Goal: Navigation & Orientation: Find specific page/section

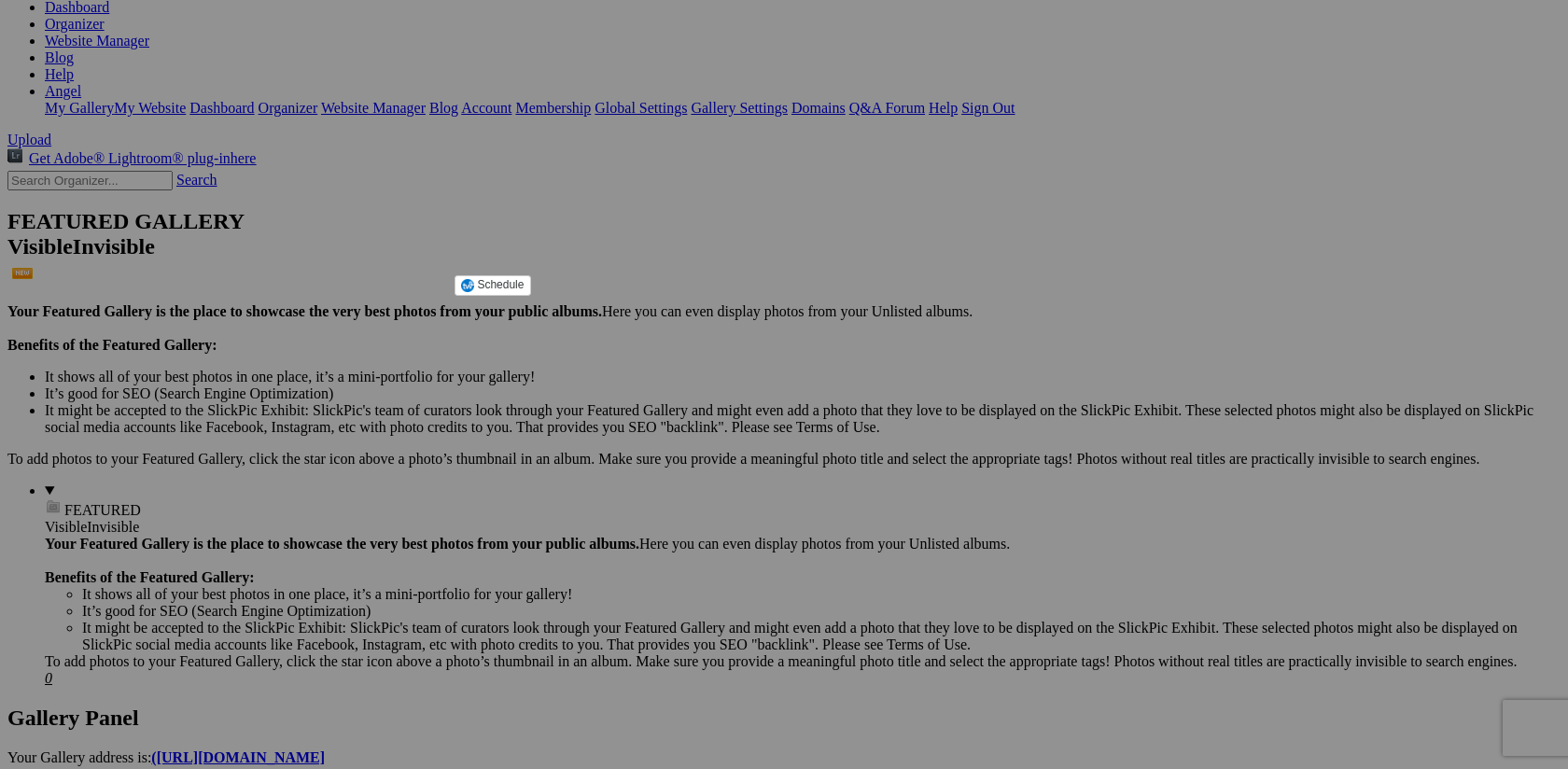
scroll to position [291, 0]
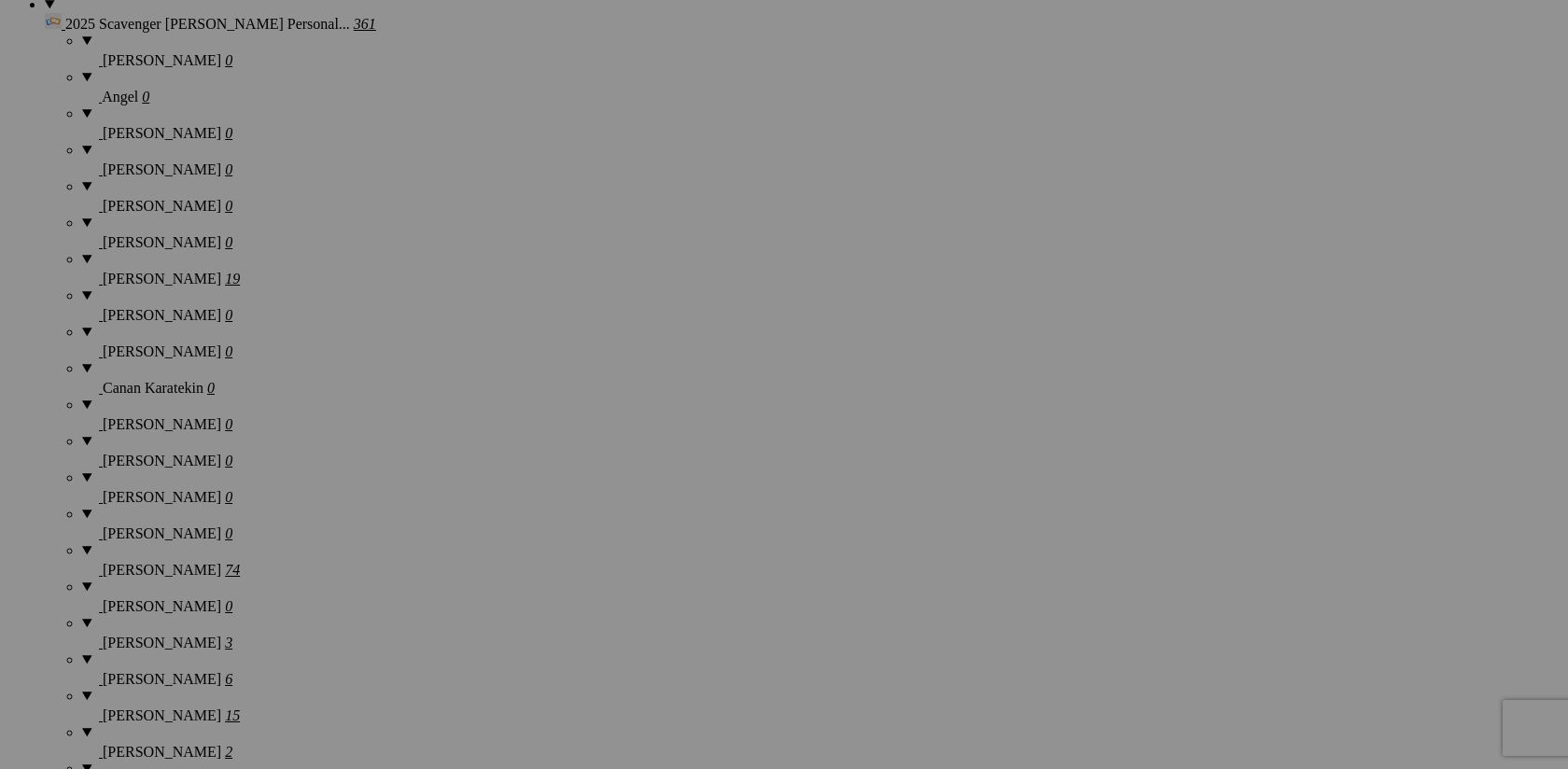
scroll to position [1520, 0]
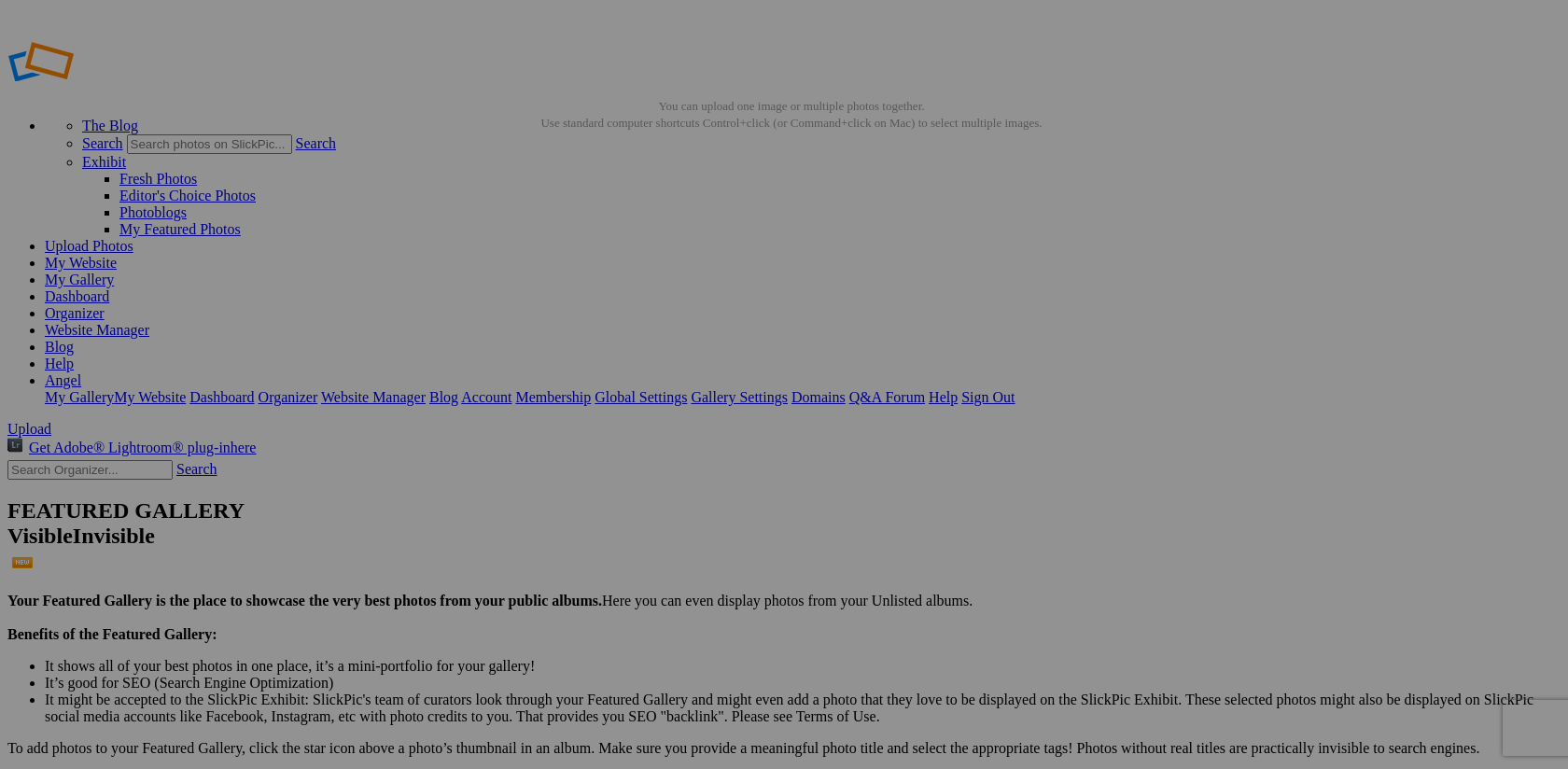
scroll to position [291, 0]
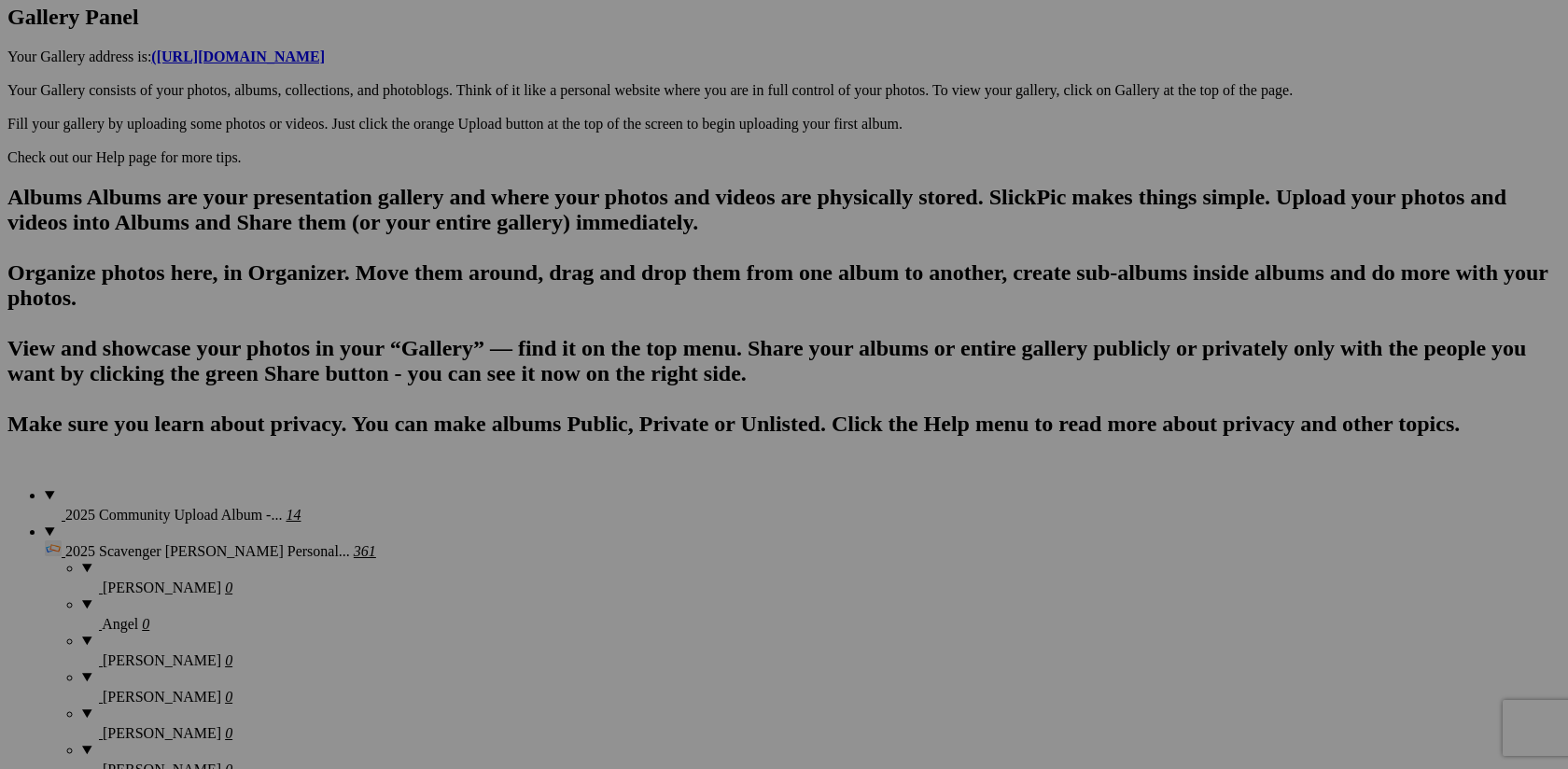
scroll to position [987, 0]
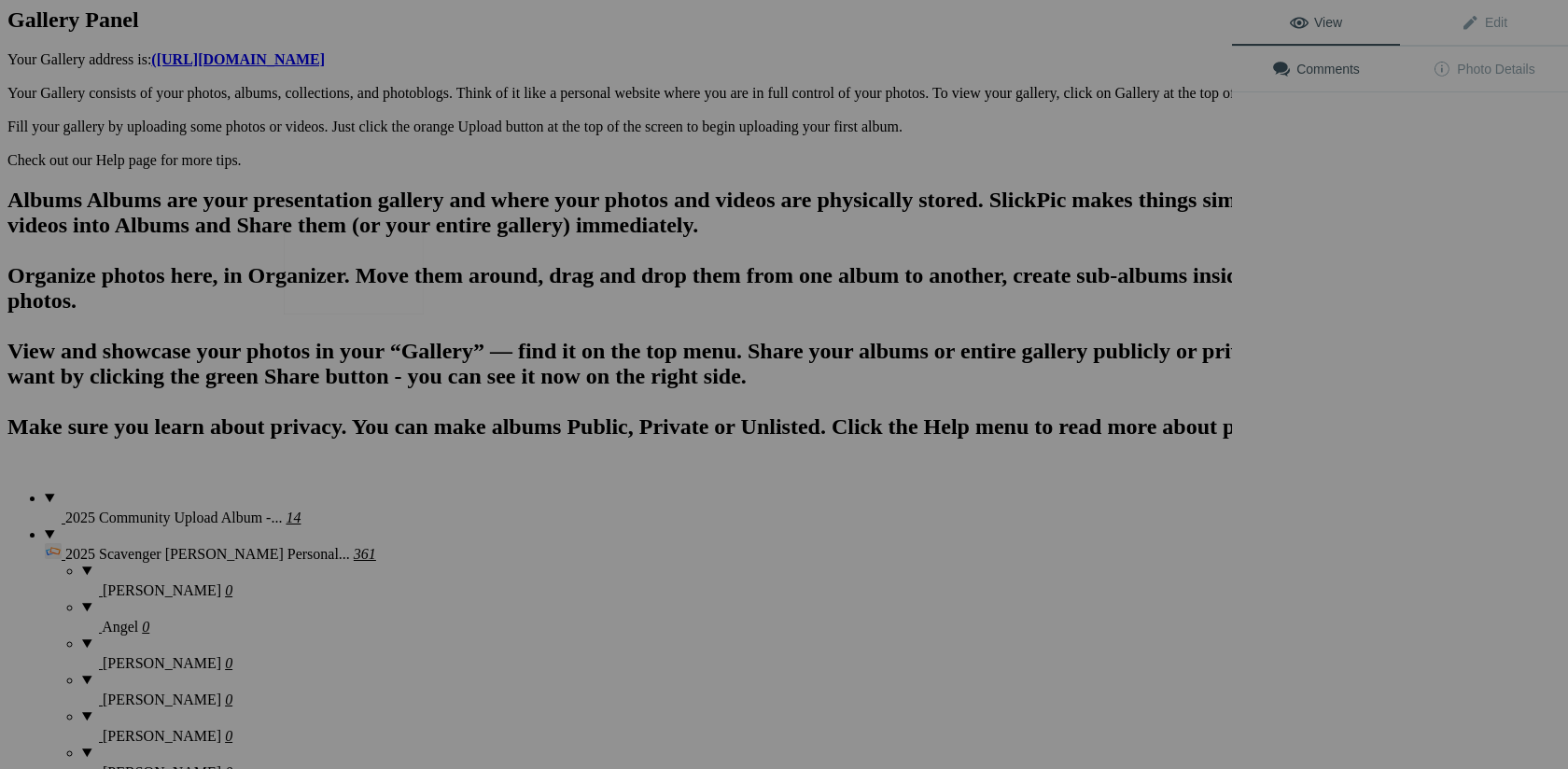
click at [370, 254] on img at bounding box center [354, 268] width 140 height 93
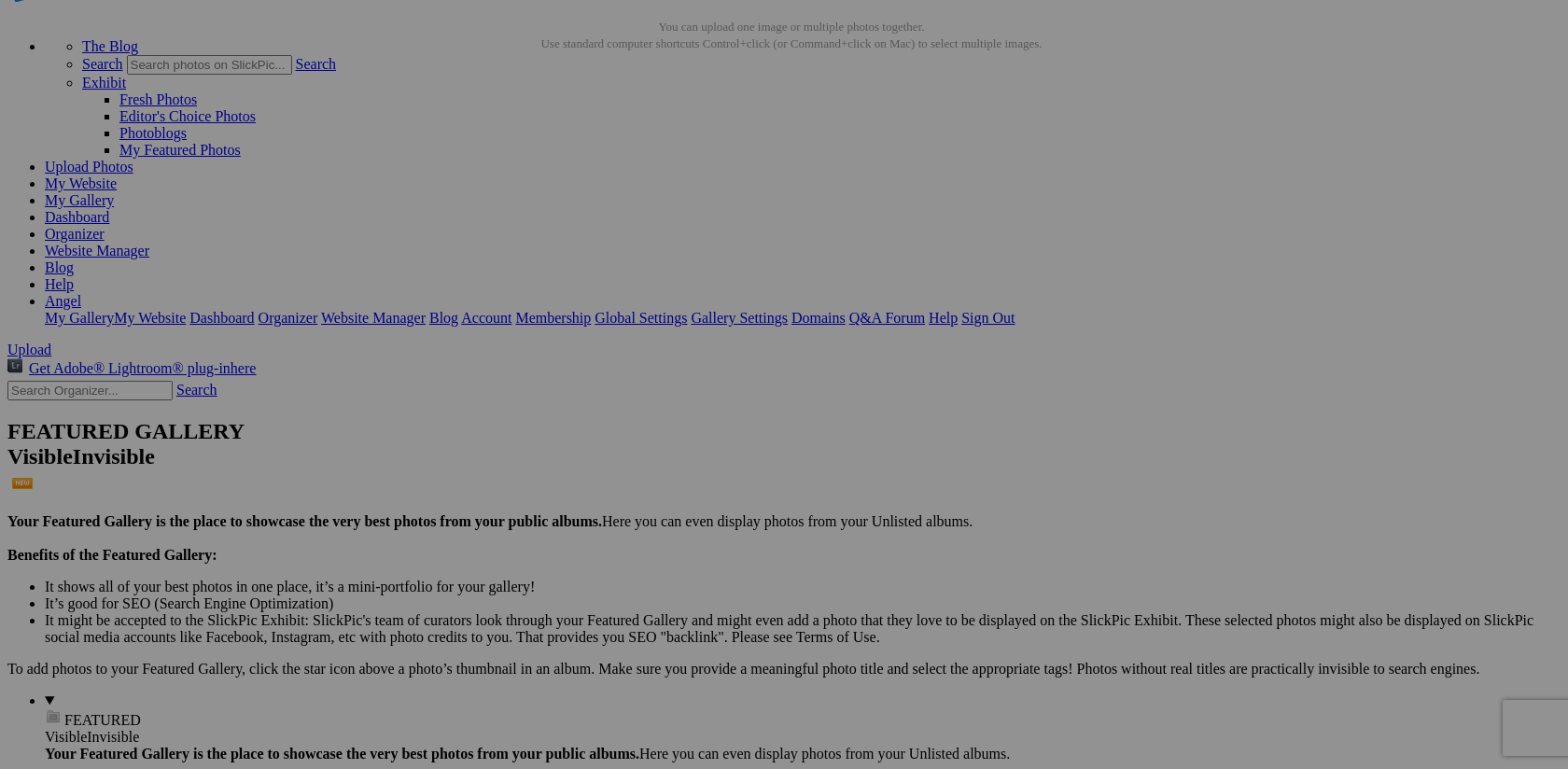
scroll to position [81, 0]
